Goal: Navigation & Orientation: Find specific page/section

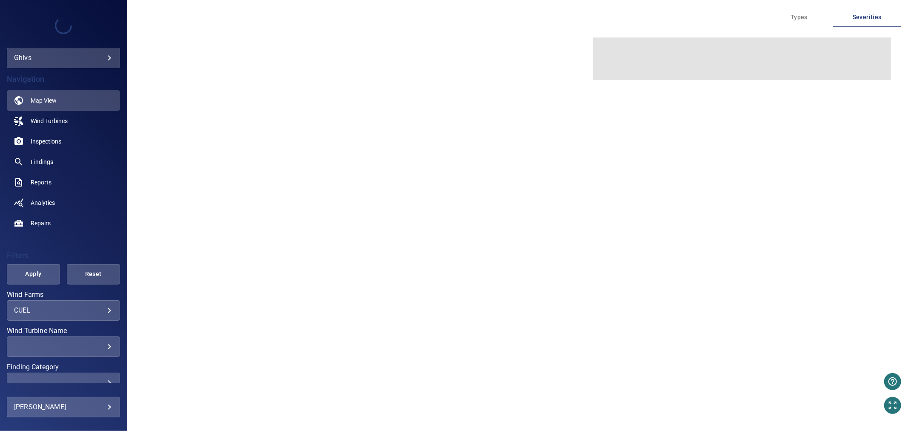
click at [99, 56] on body "**********" at bounding box center [454, 215] width 908 height 431
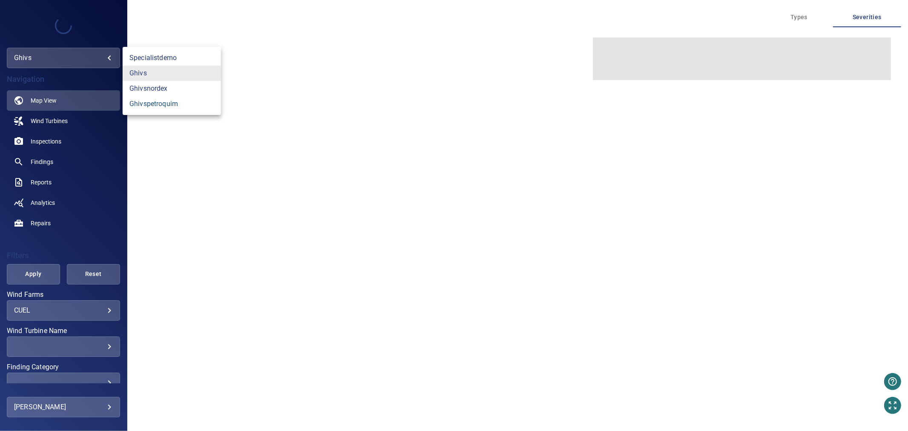
click at [146, 105] on link "ghivspetroquim" at bounding box center [172, 103] width 98 height 15
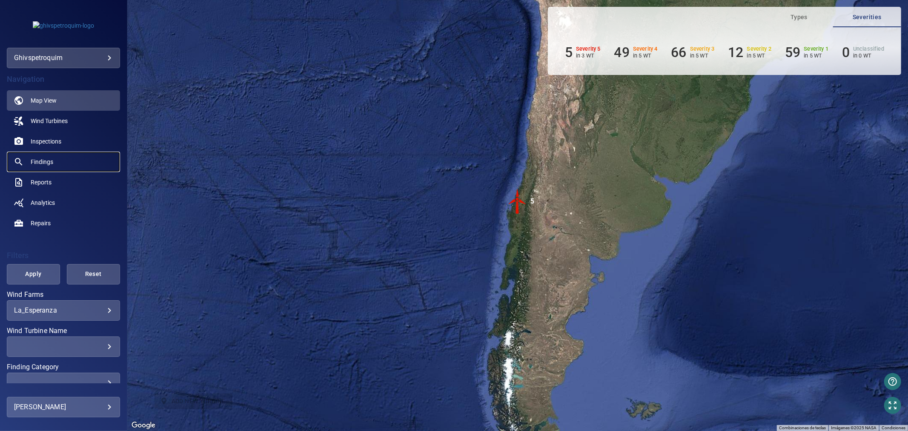
click at [47, 162] on span "Findings" at bounding box center [42, 162] width 23 height 9
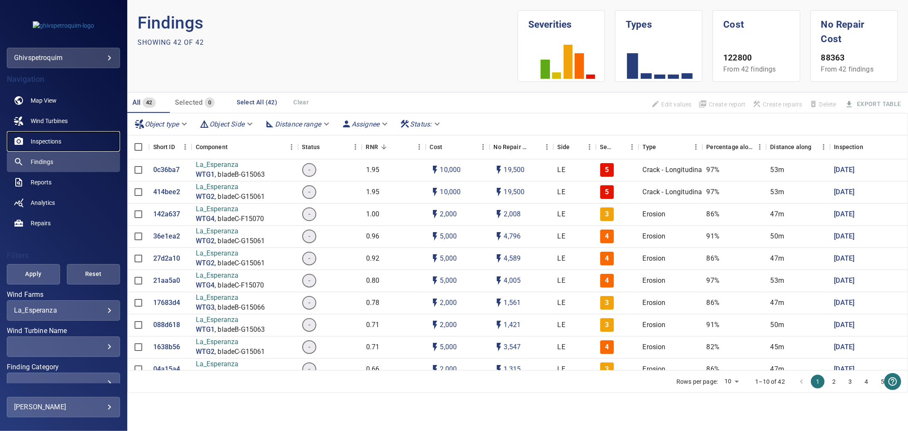
click at [82, 140] on link "Inspections" at bounding box center [63, 141] width 113 height 20
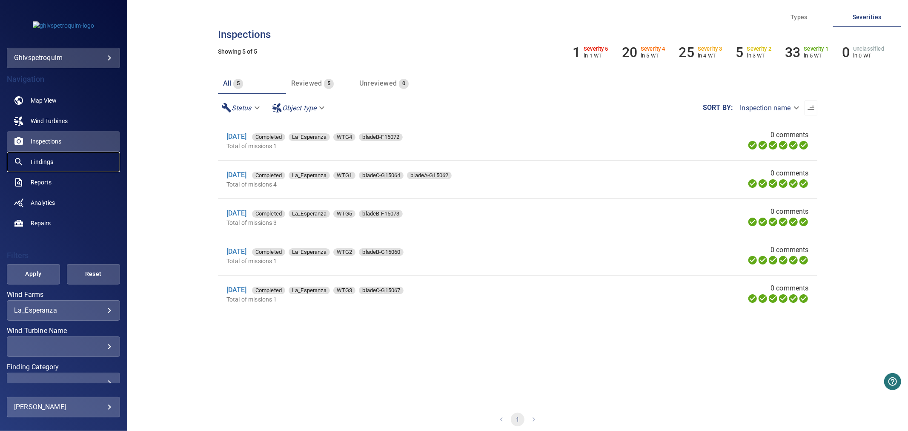
click at [79, 160] on link "Findings" at bounding box center [63, 162] width 113 height 20
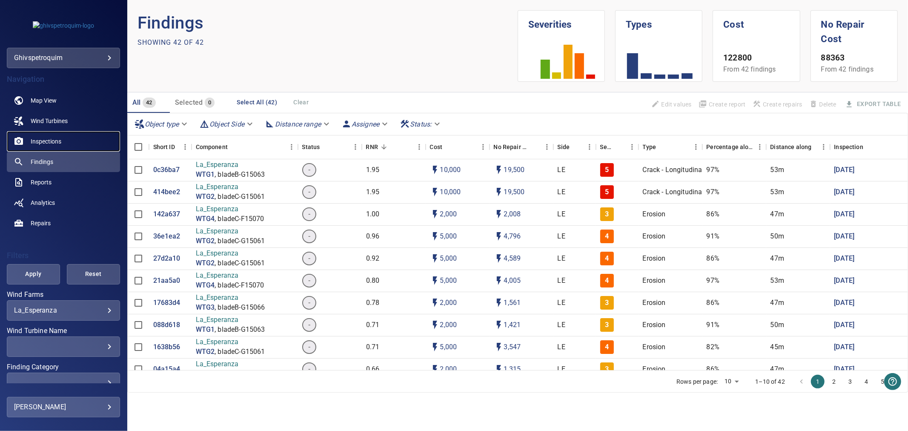
click at [93, 137] on link "Inspections" at bounding box center [63, 141] width 113 height 20
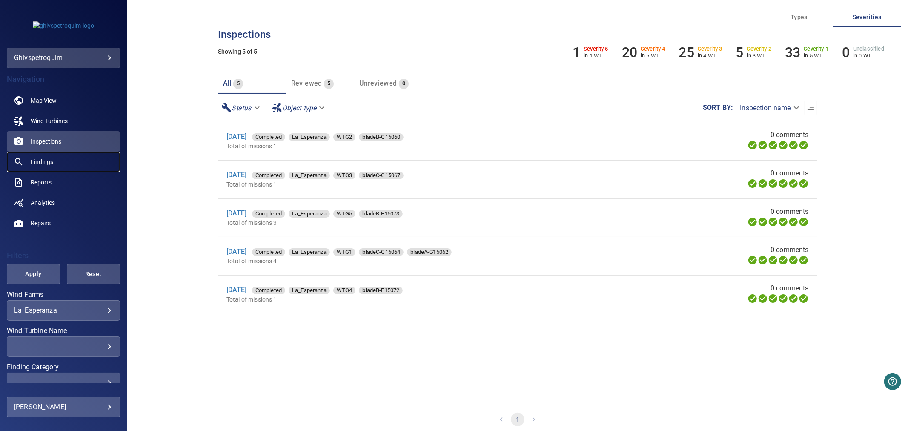
click at [100, 158] on link "Findings" at bounding box center [63, 162] width 113 height 20
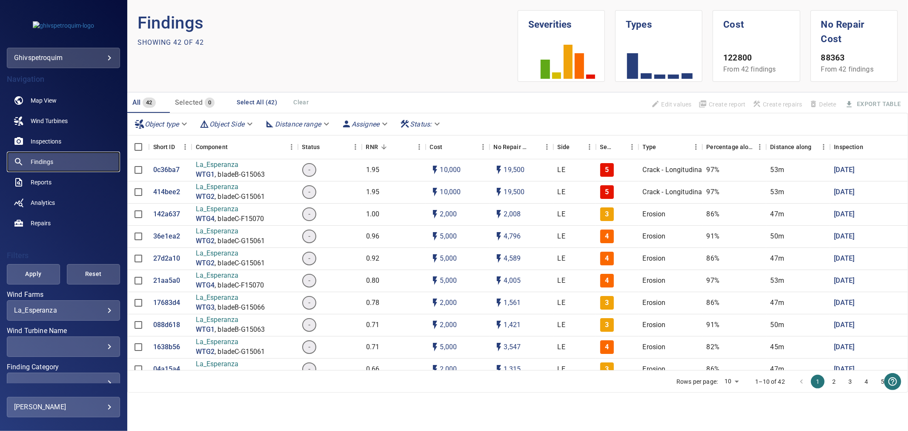
click at [37, 159] on span "Findings" at bounding box center [42, 162] width 23 height 9
click at [39, 168] on link "Findings" at bounding box center [63, 162] width 113 height 20
click at [41, 179] on span "Reports" at bounding box center [41, 182] width 21 height 9
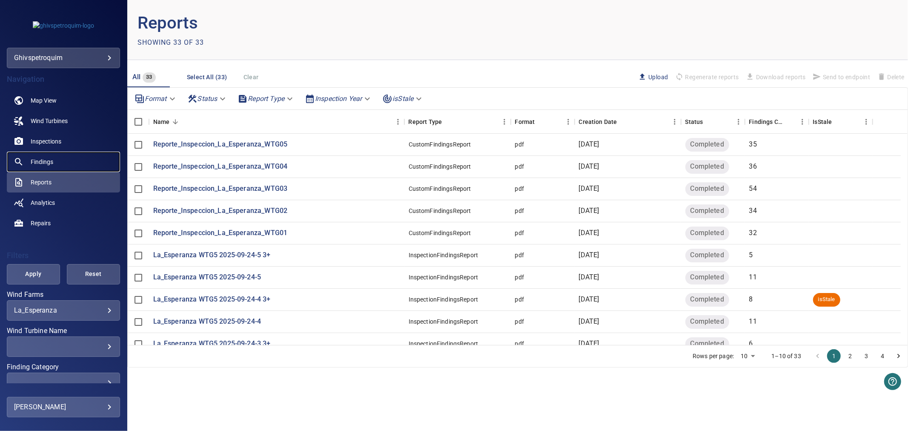
click at [52, 163] on span "Findings" at bounding box center [42, 162] width 23 height 9
